Goal: Check status: Check status

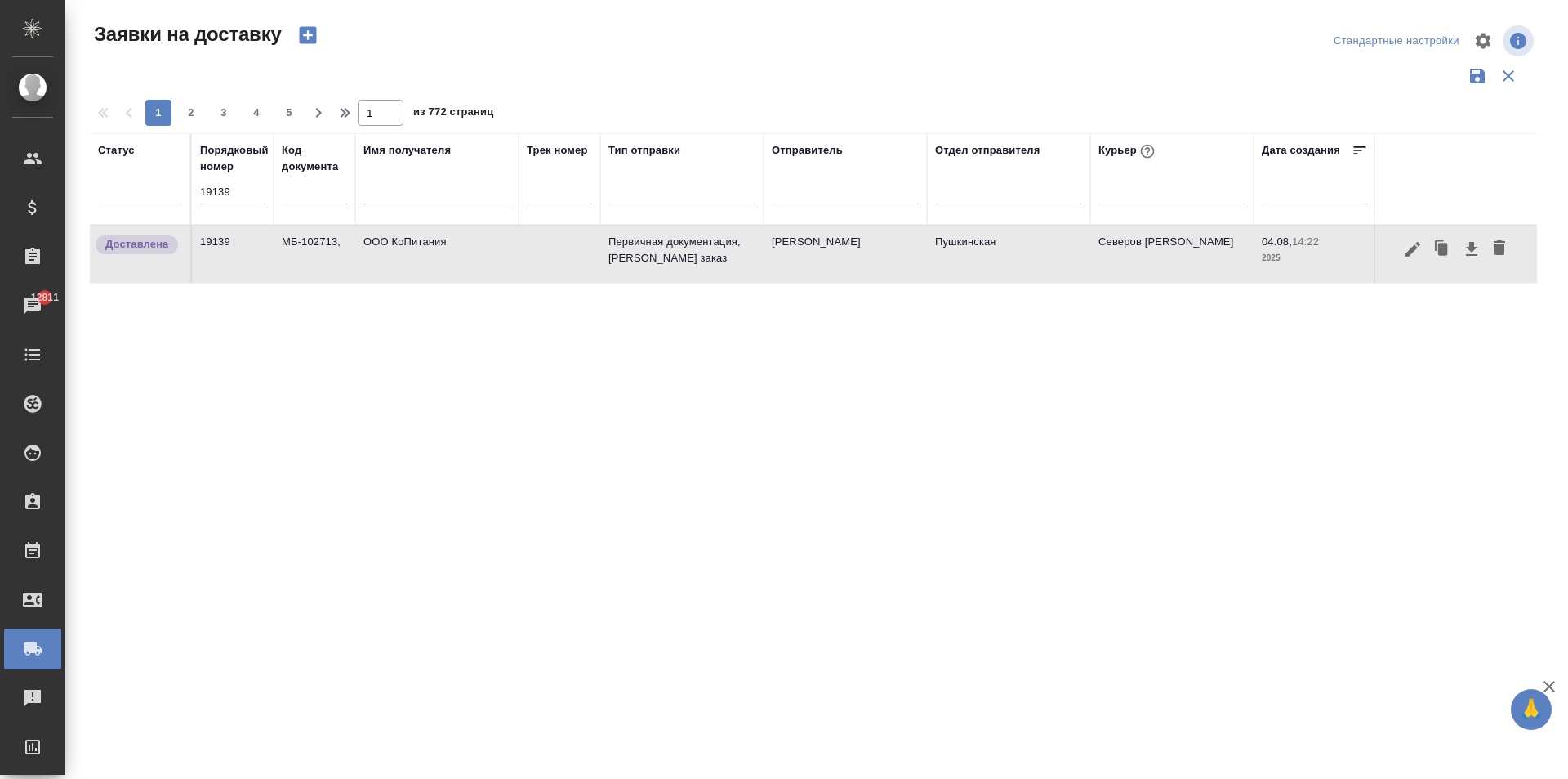
drag, startPoint x: 247, startPoint y: 187, endPoint x: 95, endPoint y: 188, distance: 152.0
click at [101, 187] on tr "Статус Порядковый номер 19139 Код документа Имя получателя Трек номер Тип отпра…" at bounding box center [936, 178] width 1695 height 91
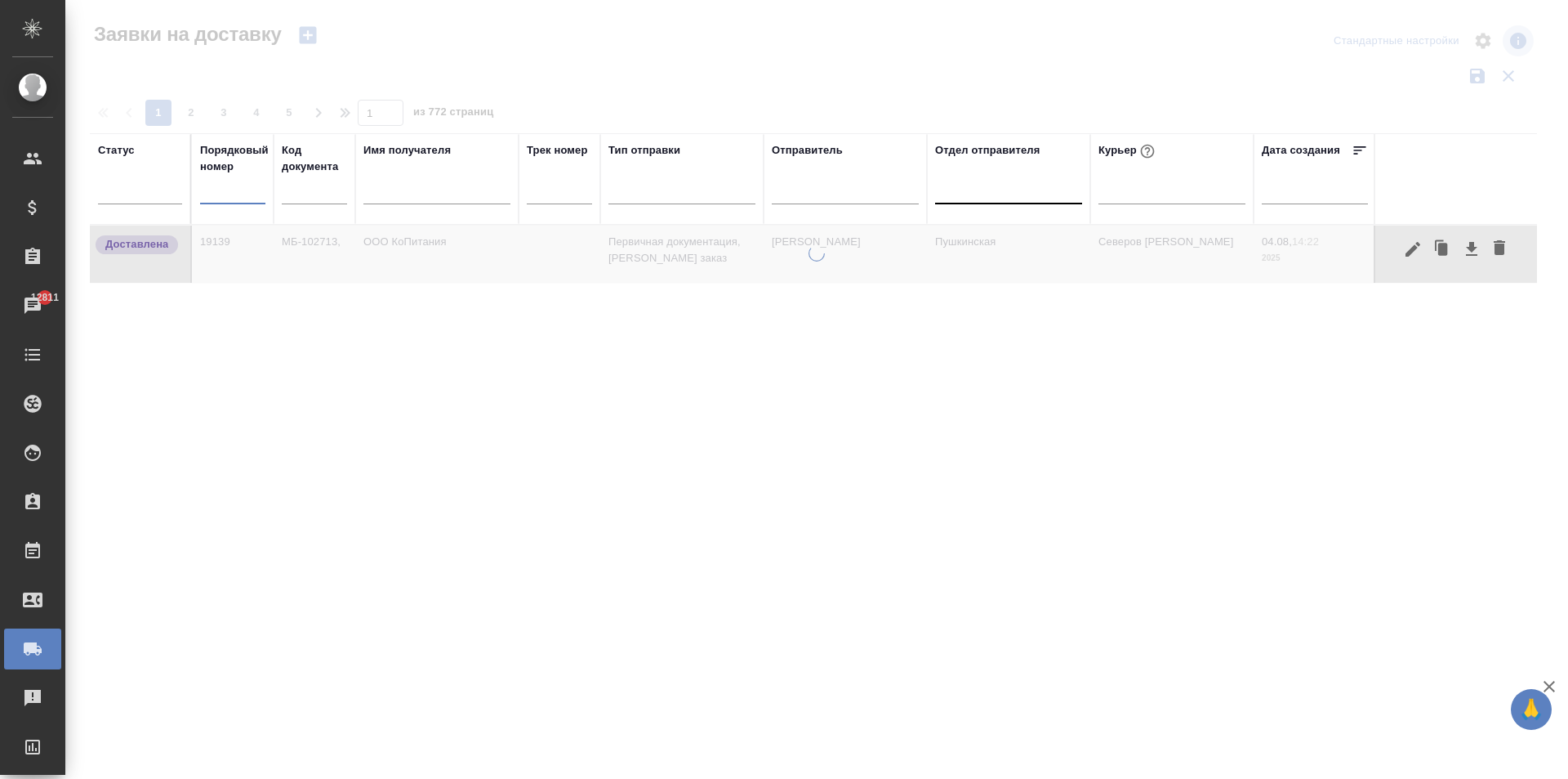
click at [991, 195] on div at bounding box center [1008, 188] width 147 height 24
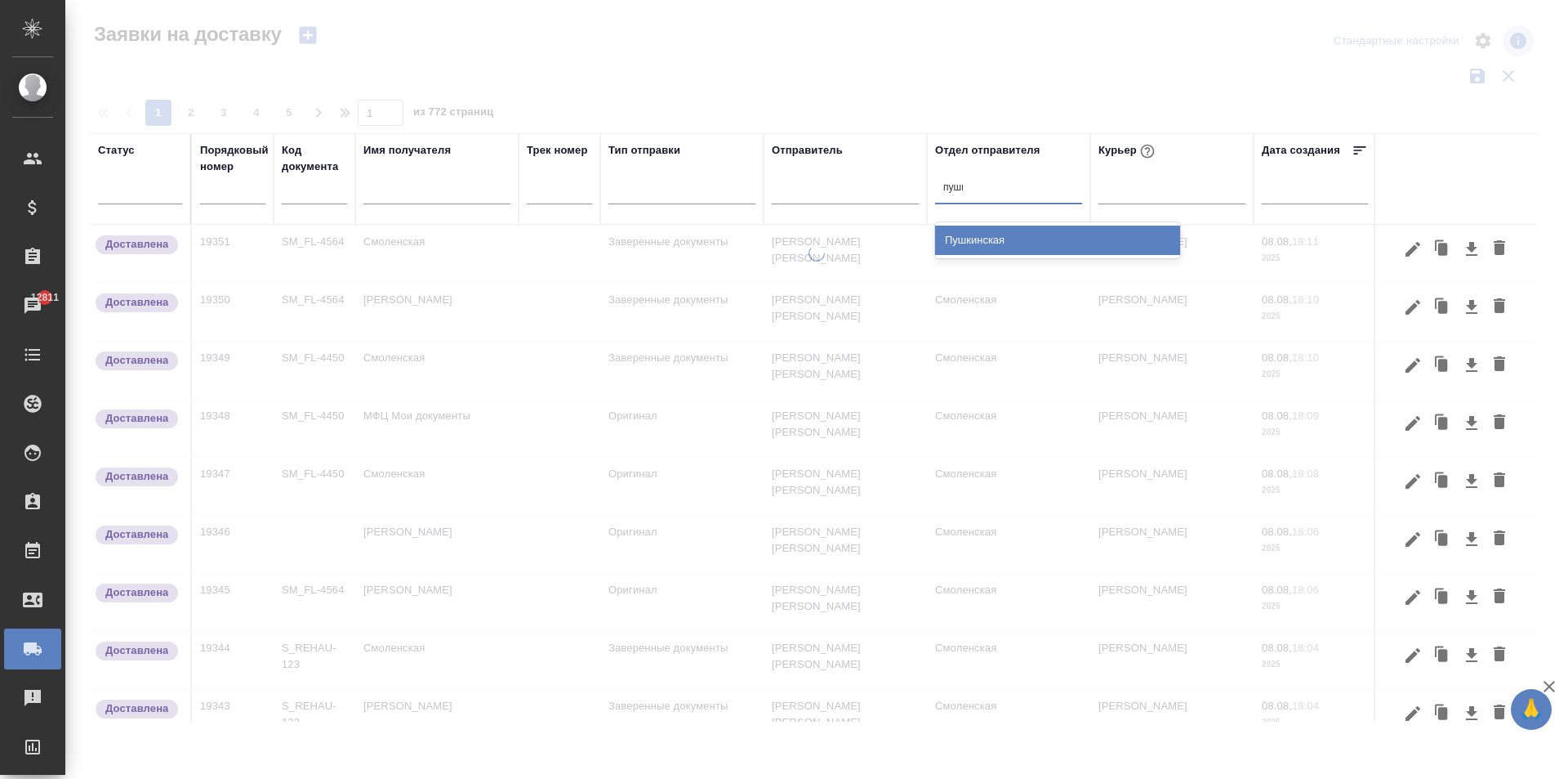
type input "[PERSON_NAME]"
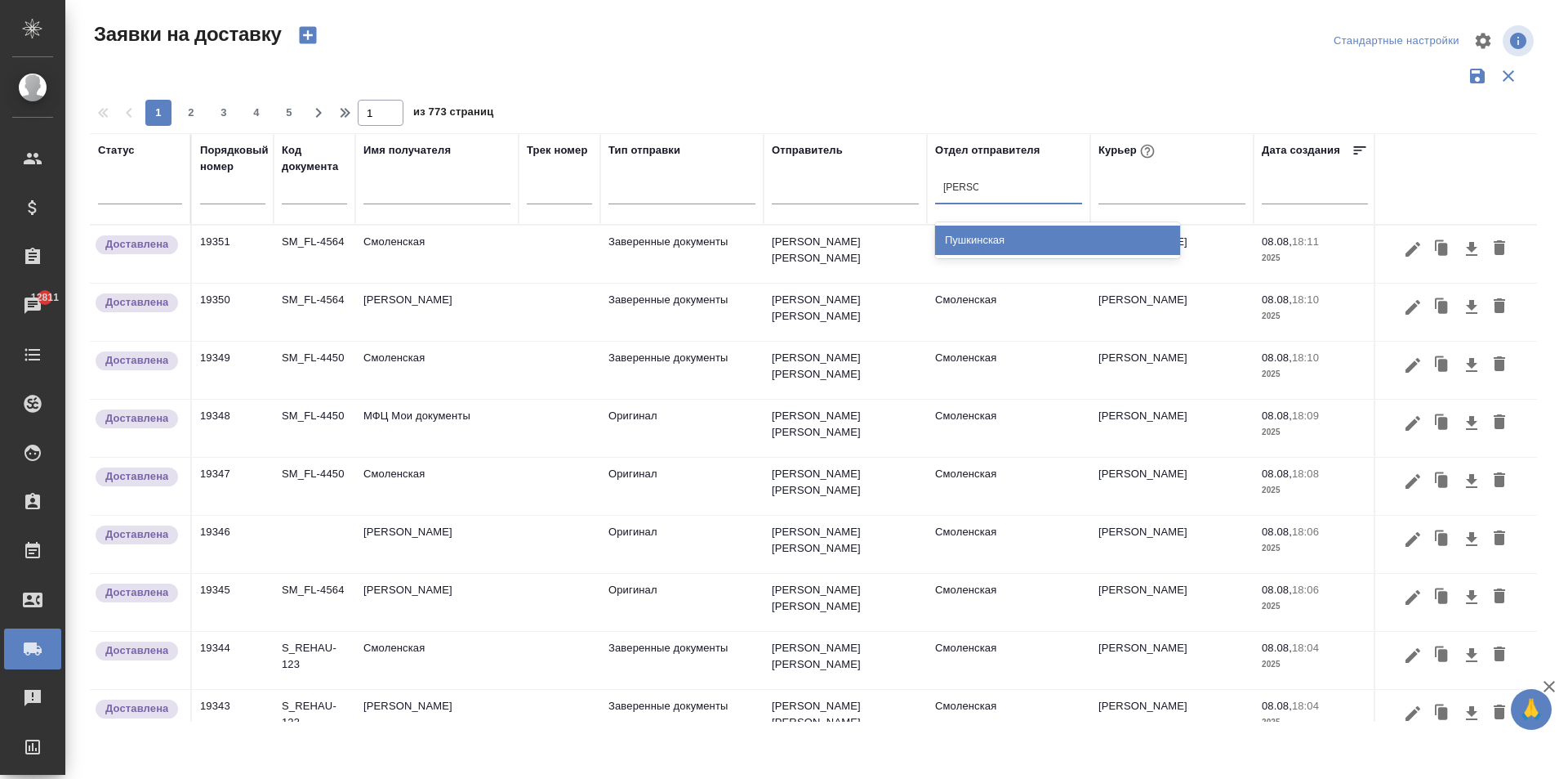
click at [1002, 239] on div "Пушкинская" at bounding box center [1058, 240] width 245 height 30
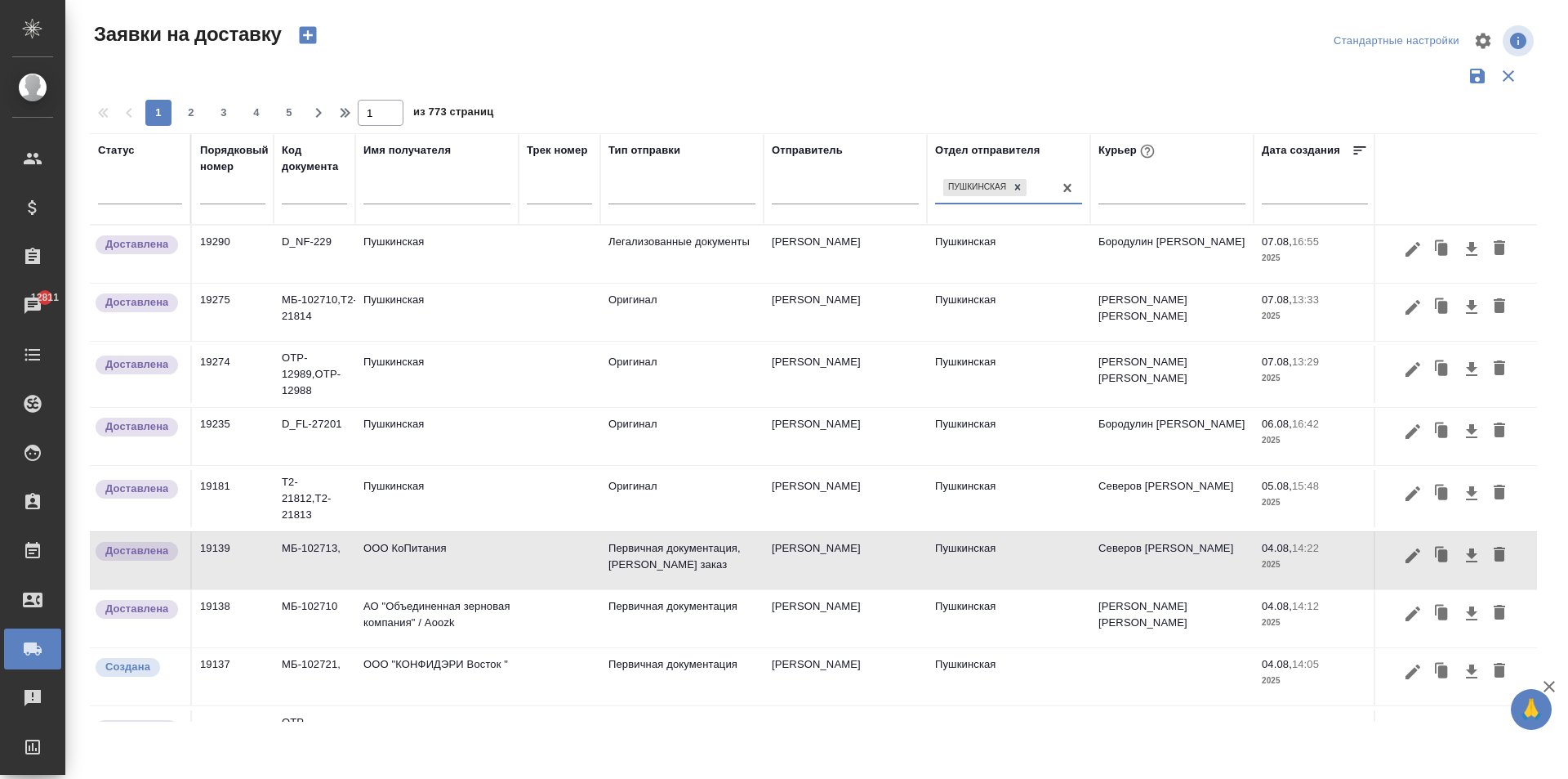
click at [1053, 283] on td "Пушкинская" at bounding box center [1008, 254] width 163 height 57
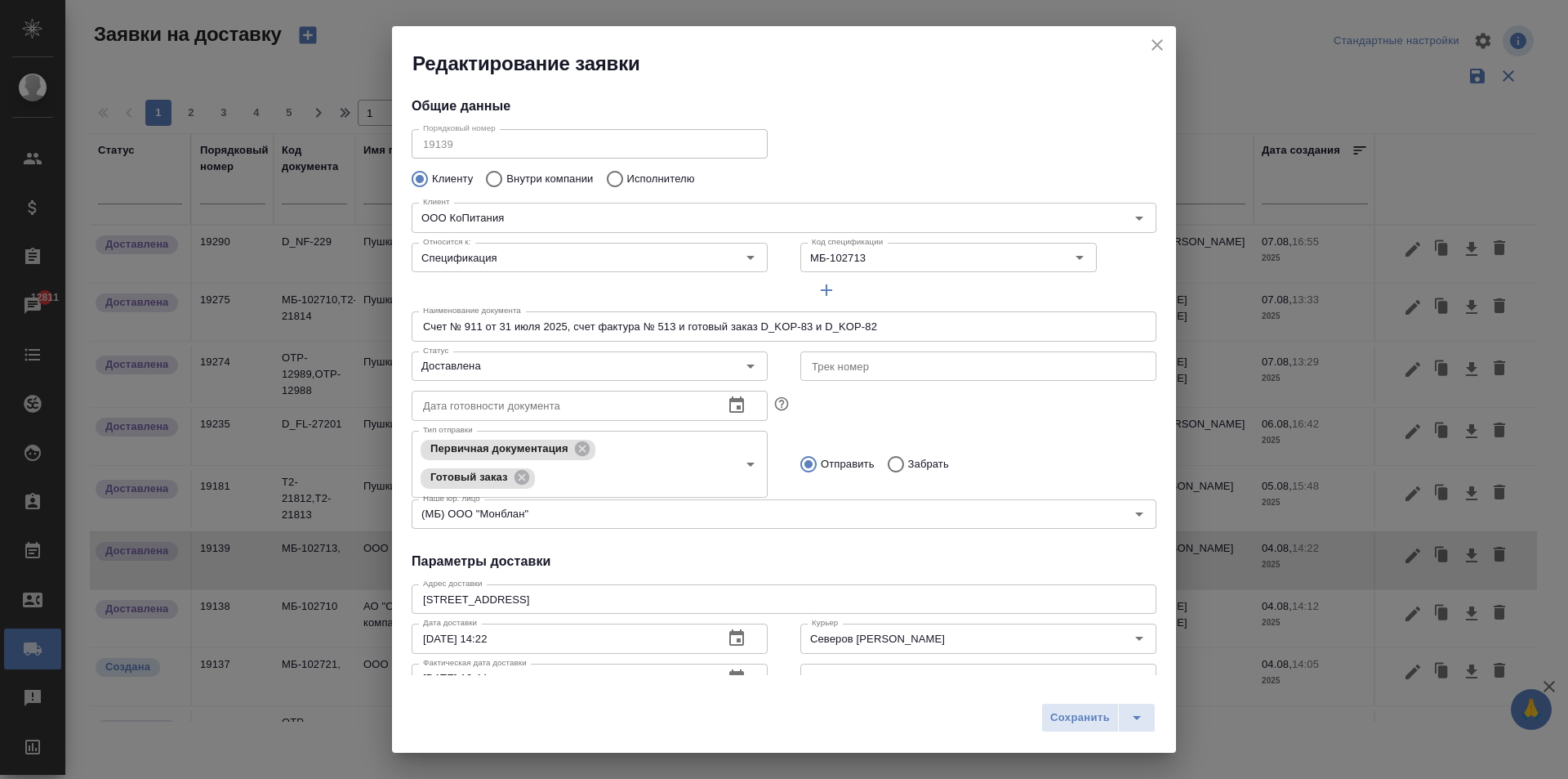
type input "Пушкинская"
type input "[PERSON_NAME]"
click at [1155, 44] on icon "close" at bounding box center [1157, 45] width 19 height 19
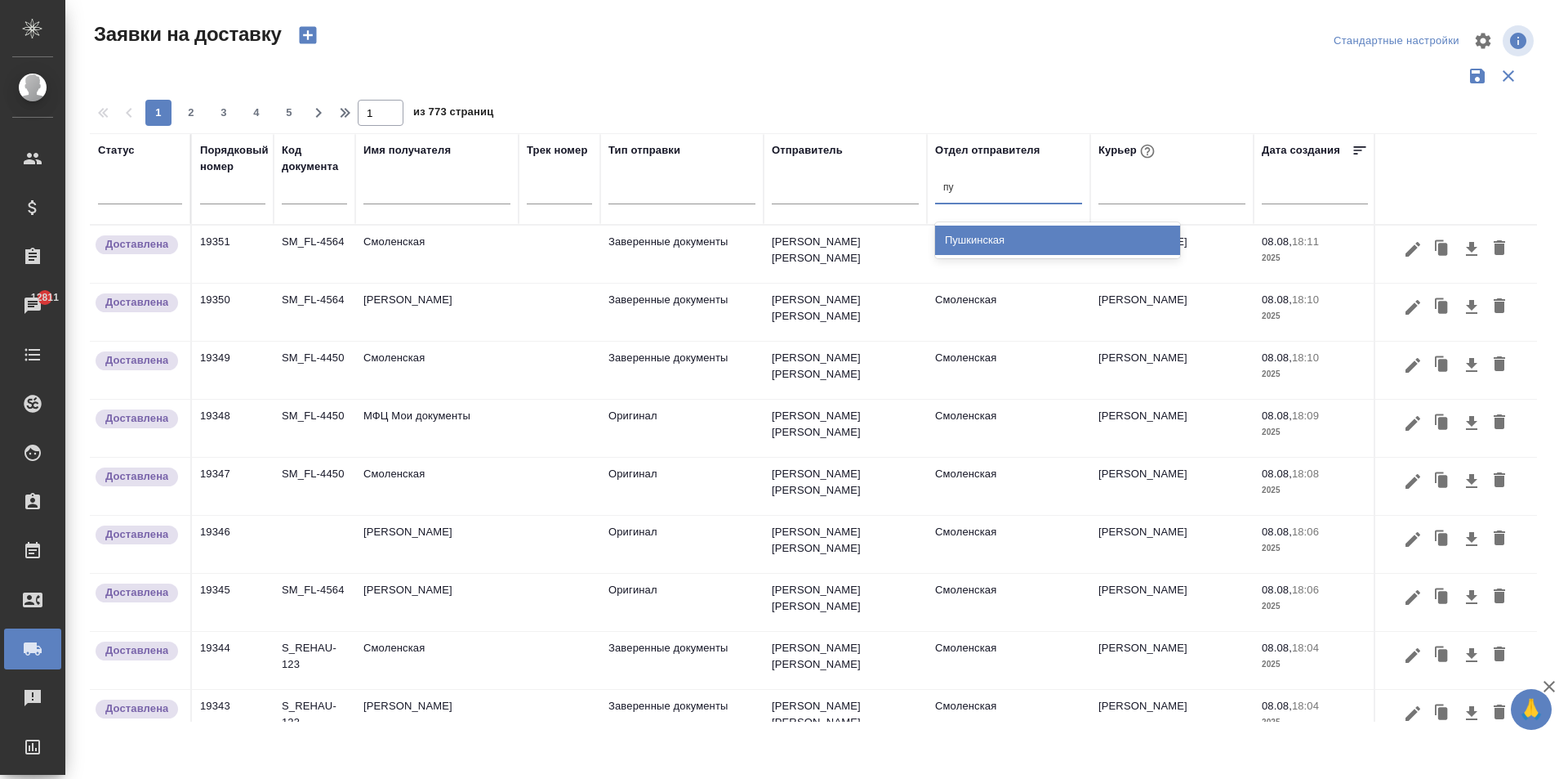
type input "пуш"
click at [962, 244] on div "Пушкинская" at bounding box center [1058, 240] width 245 height 30
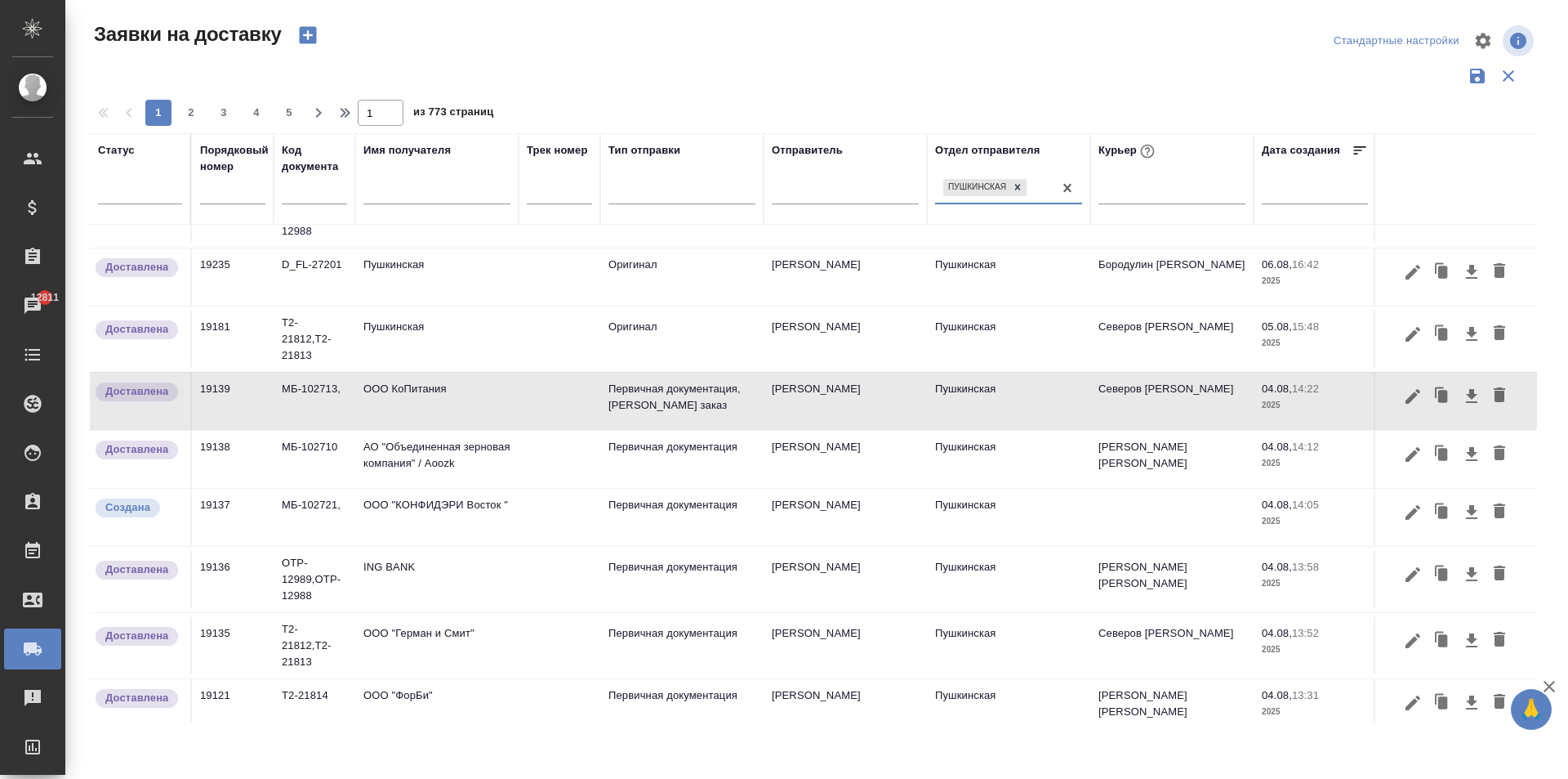
scroll to position [163, 0]
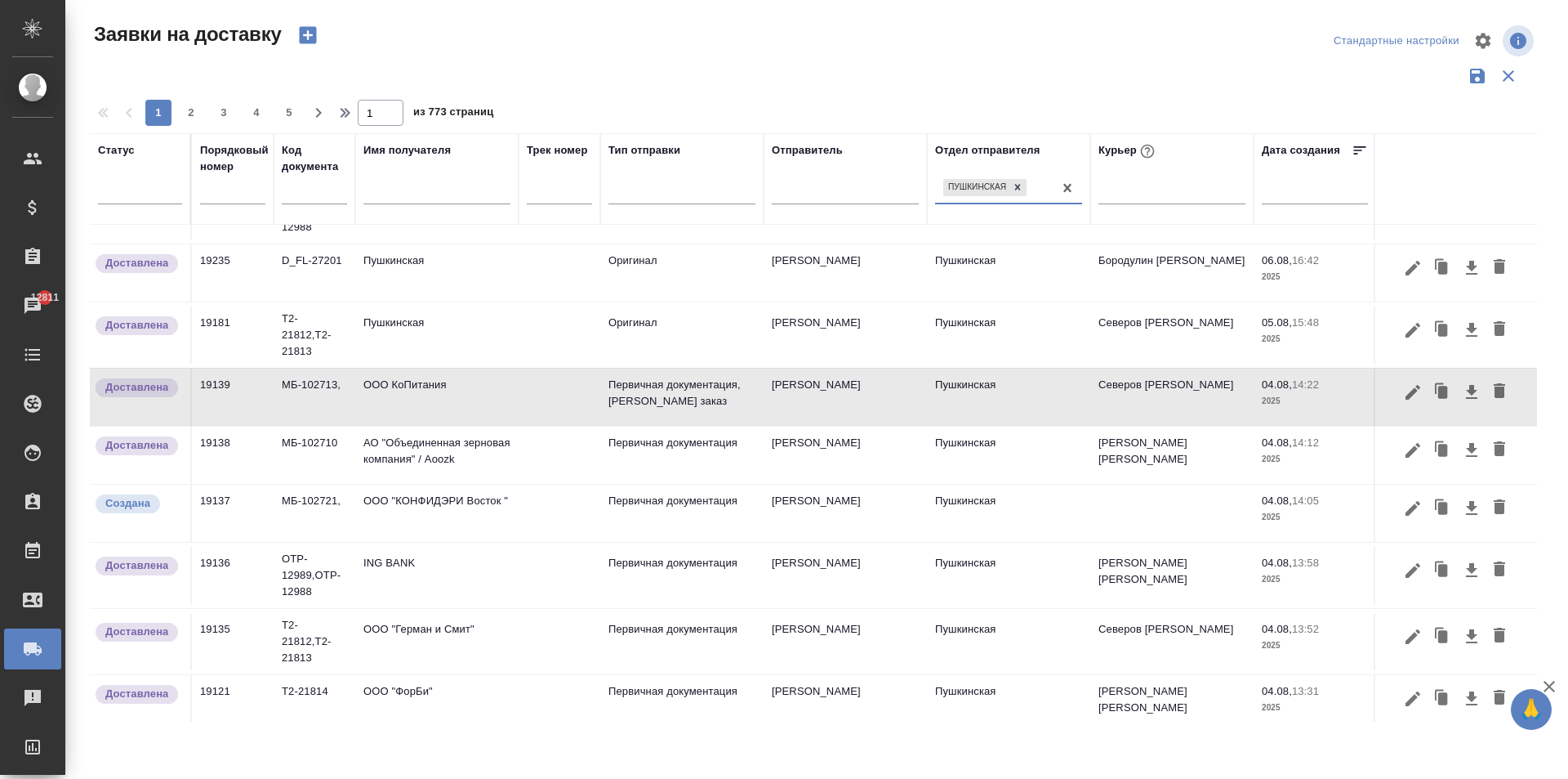
click at [444, 119] on td "ООО "КОНФИДЭРИ Восток "" at bounding box center [437, 90] width 163 height 57
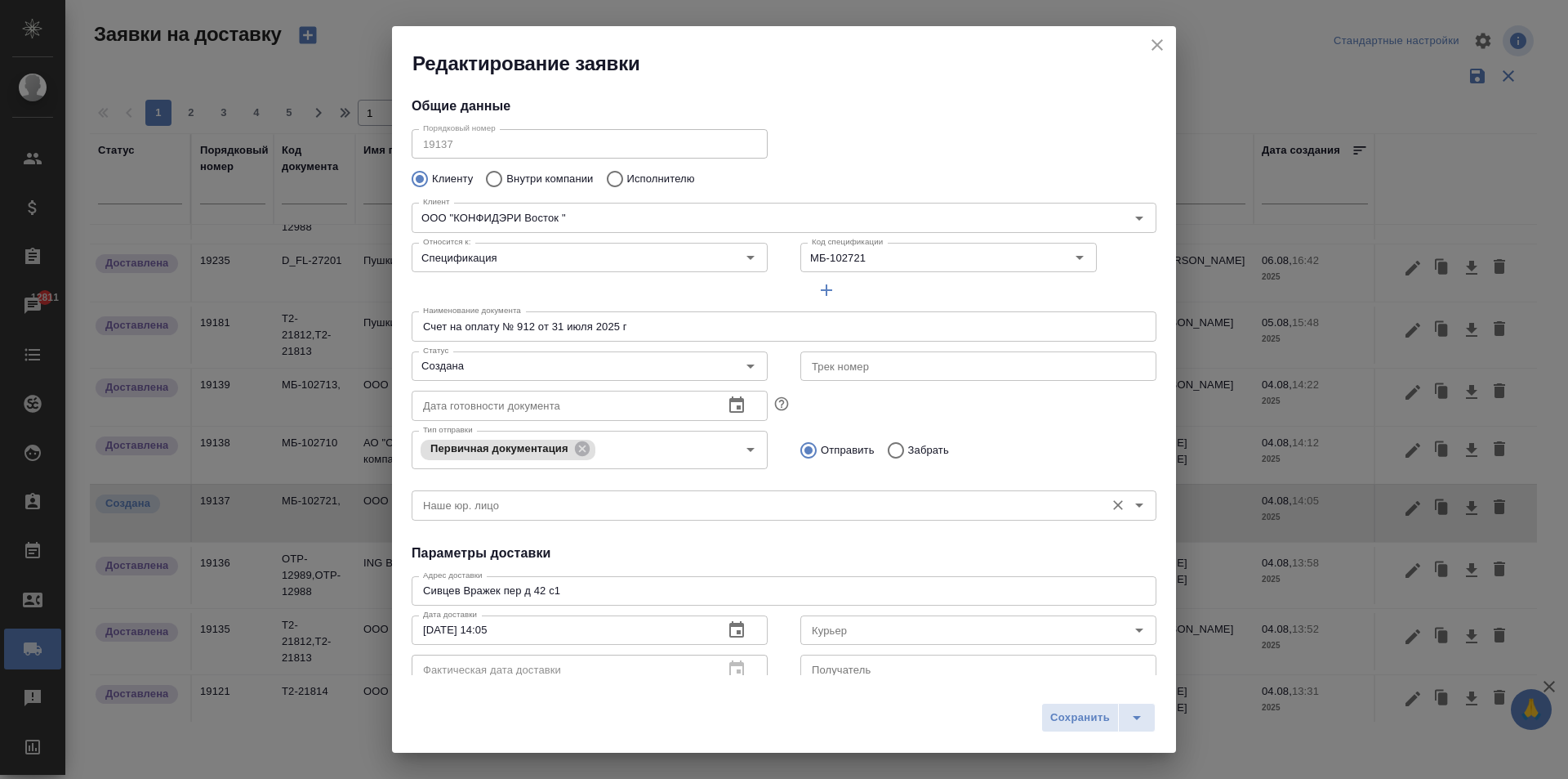
type input "[PERSON_NAME]"
type input "79995998544"
click at [750, 364] on icon "Open" at bounding box center [751, 365] width 19 height 19
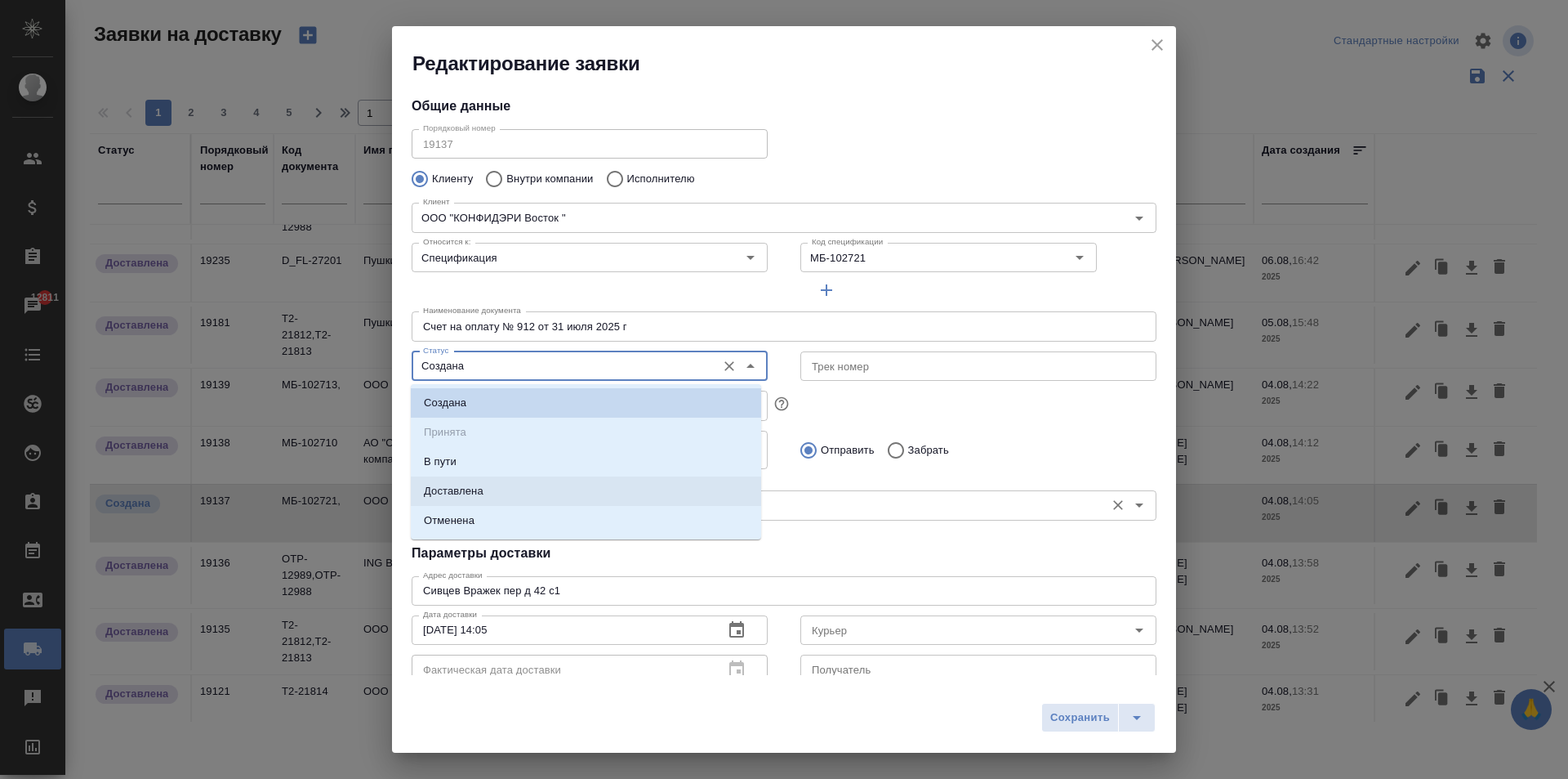
drag, startPoint x: 485, startPoint y: 489, endPoint x: 489, endPoint y: 511, distance: 22.4
click at [485, 488] on li "Доставлена" at bounding box center [585, 490] width 351 height 30
type input "Доставлена"
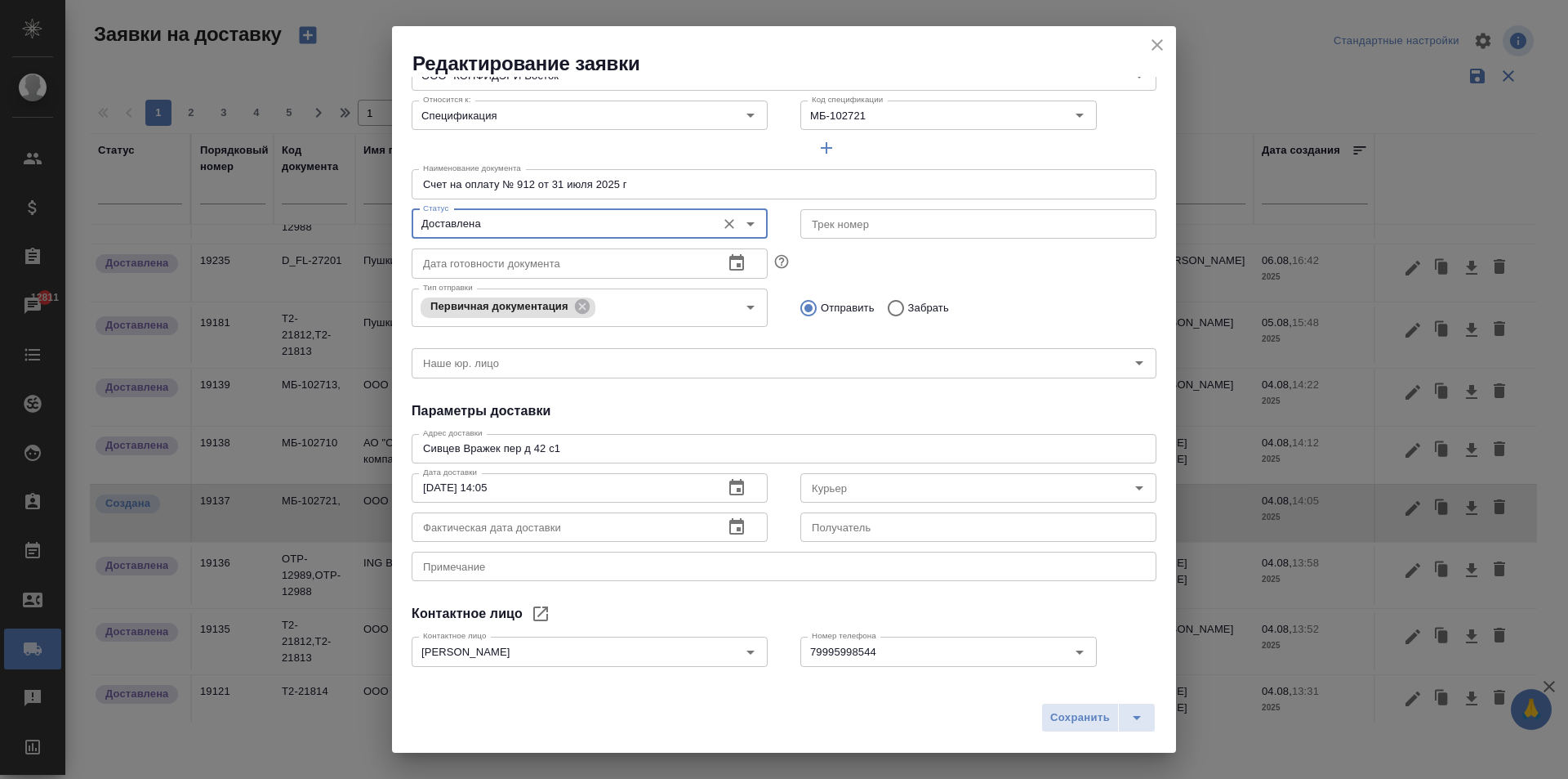
scroll to position [222, 0]
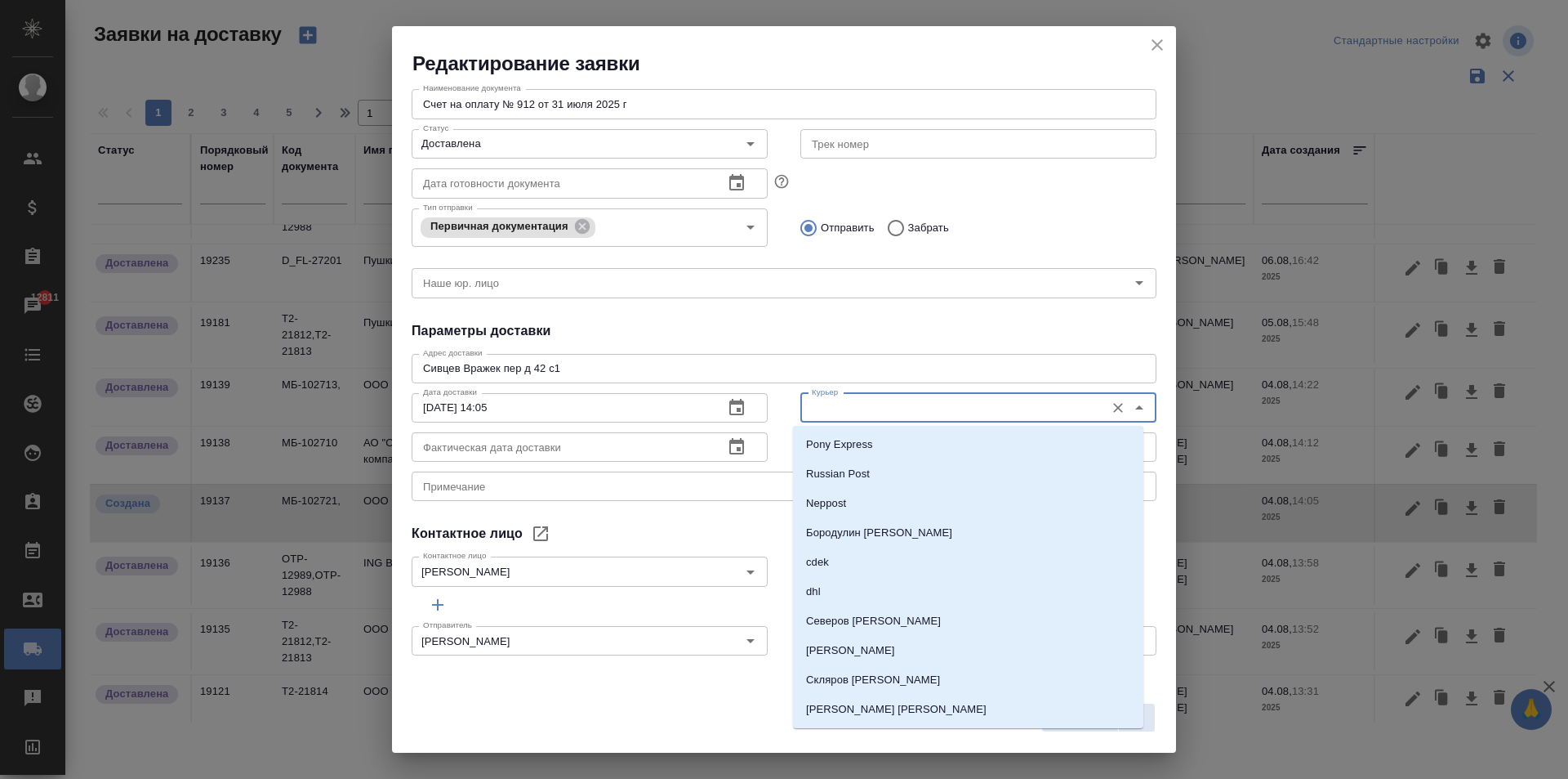
click at [851, 405] on input "Курьер" at bounding box center [951, 408] width 291 height 19
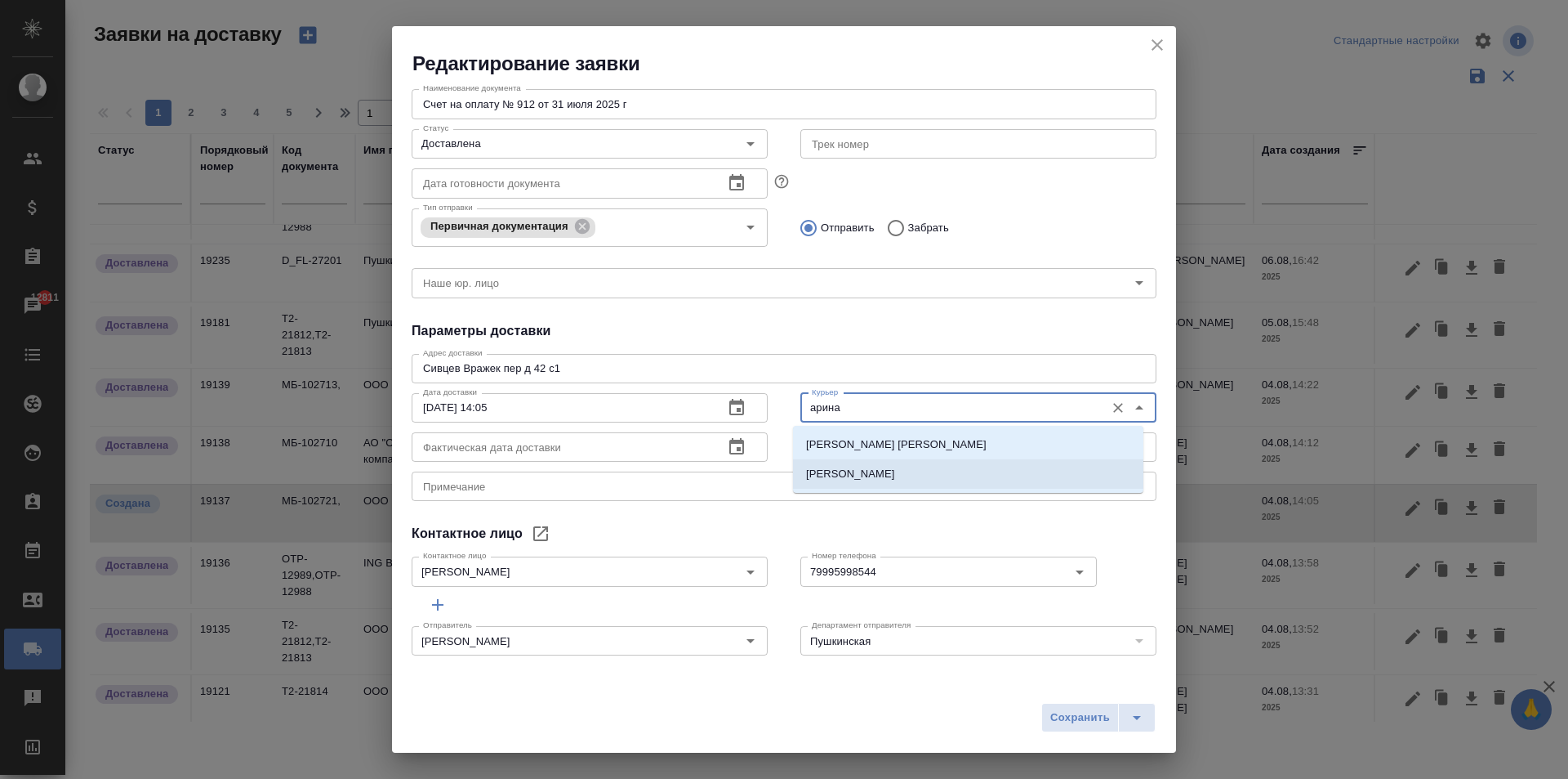
click at [882, 470] on p "[PERSON_NAME]" at bounding box center [851, 473] width 89 height 16
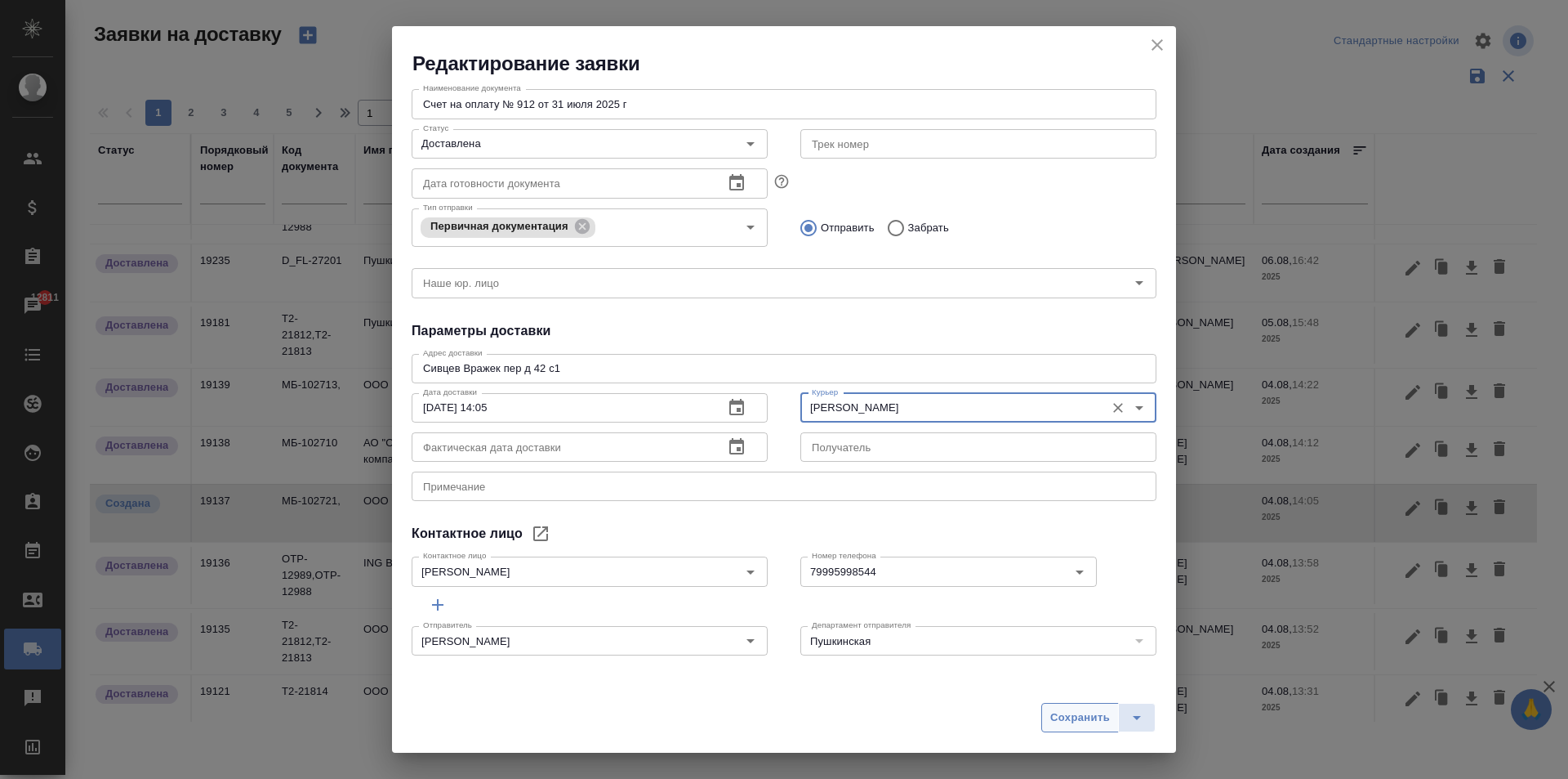
type input "[PERSON_NAME]"
click at [1055, 709] on span "Сохранить" at bounding box center [1081, 718] width 60 height 19
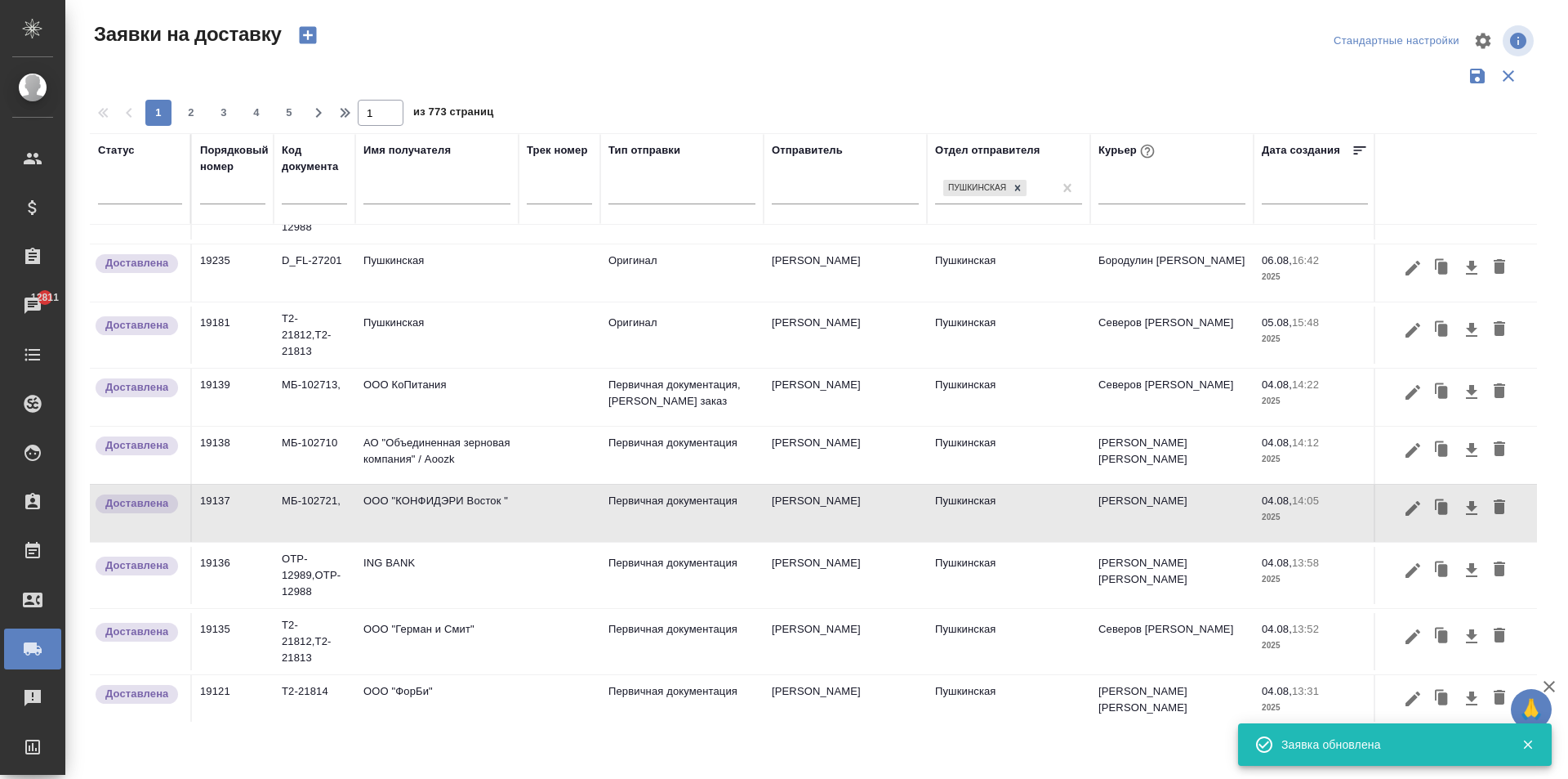
scroll to position [0, 0]
